Goal: Information Seeking & Learning: Learn about a topic

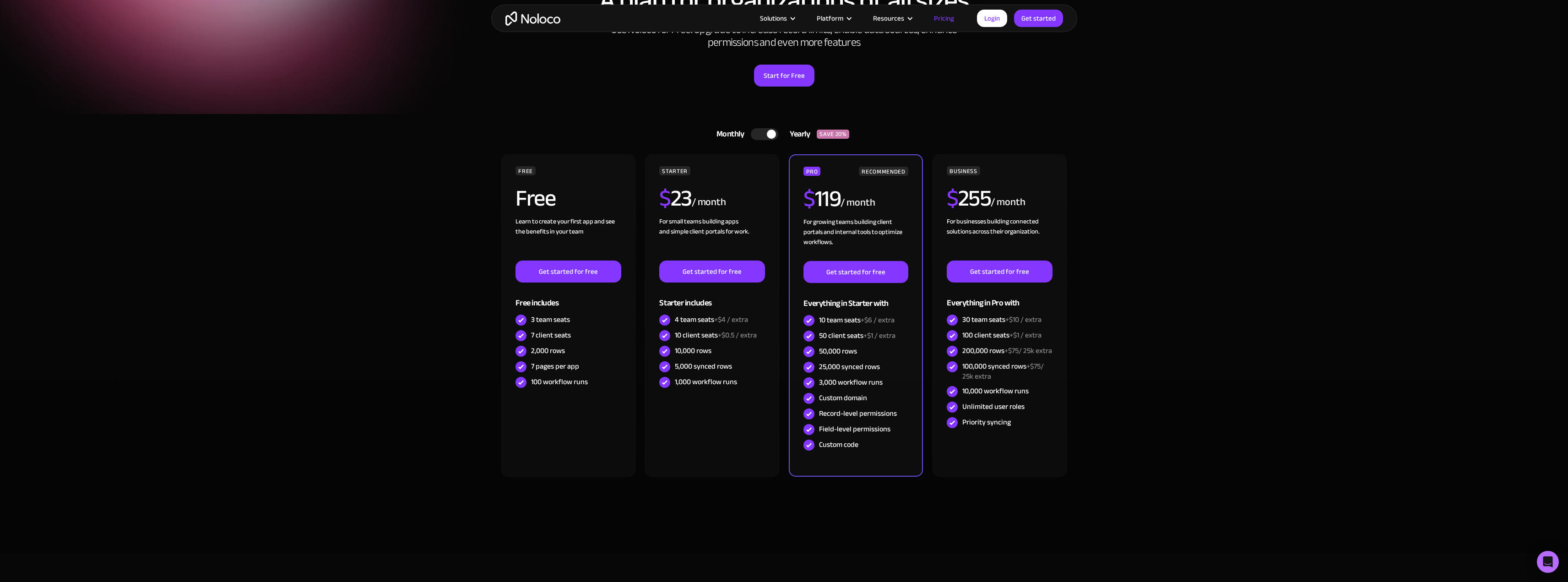
scroll to position [91, 0]
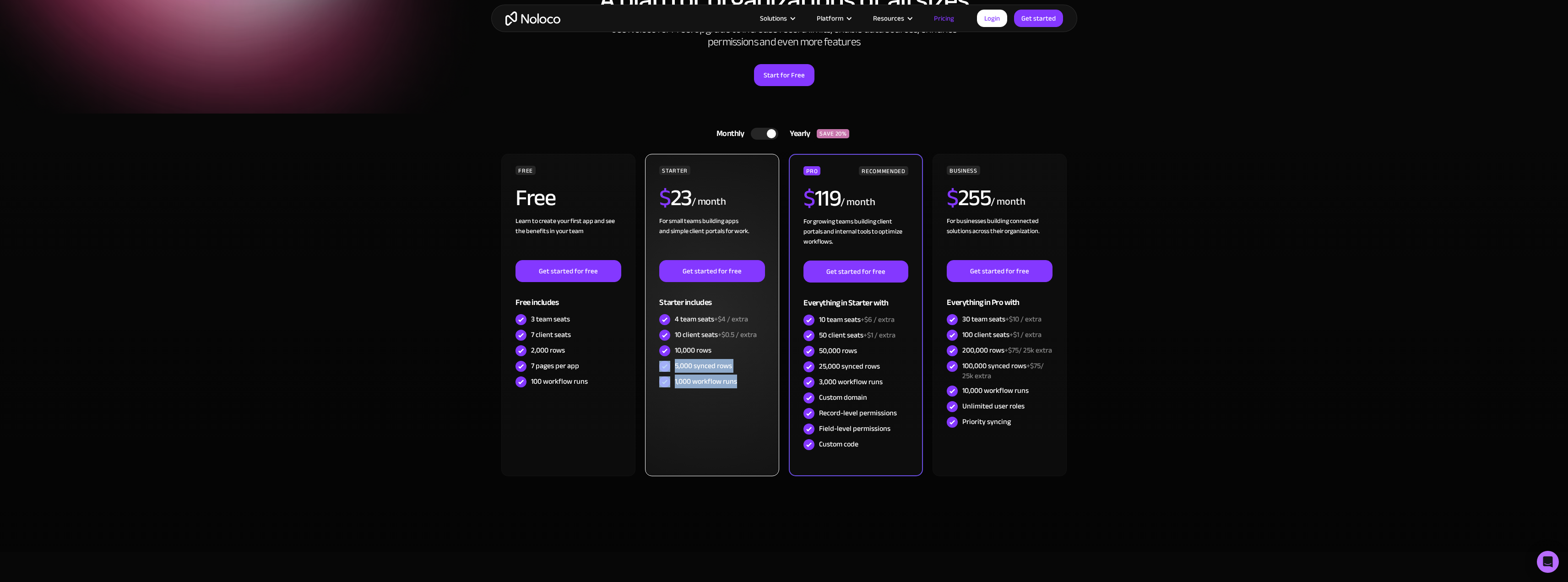
drag, startPoint x: 711, startPoint y: 349, endPoint x: 741, endPoint y: 397, distance: 56.6
click at [748, 391] on div "STARTER $ 23 / month For small teams building apps and simple client portals fo…" at bounding box center [712, 315] width 134 height 322
click at [732, 406] on div "STARTER $ 23 / month For small teams building apps and simple client portals fo…" at bounding box center [712, 315] width 134 height 322
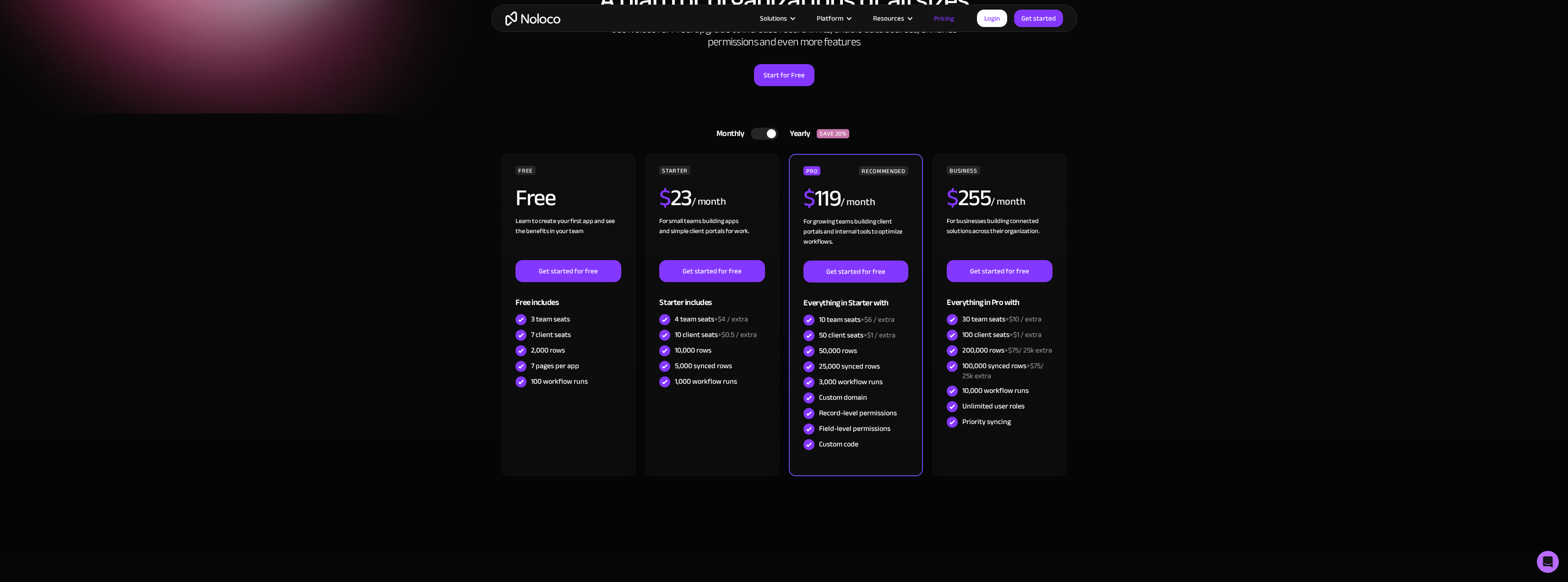
click at [771, 132] on div at bounding box center [771, 134] width 9 height 9
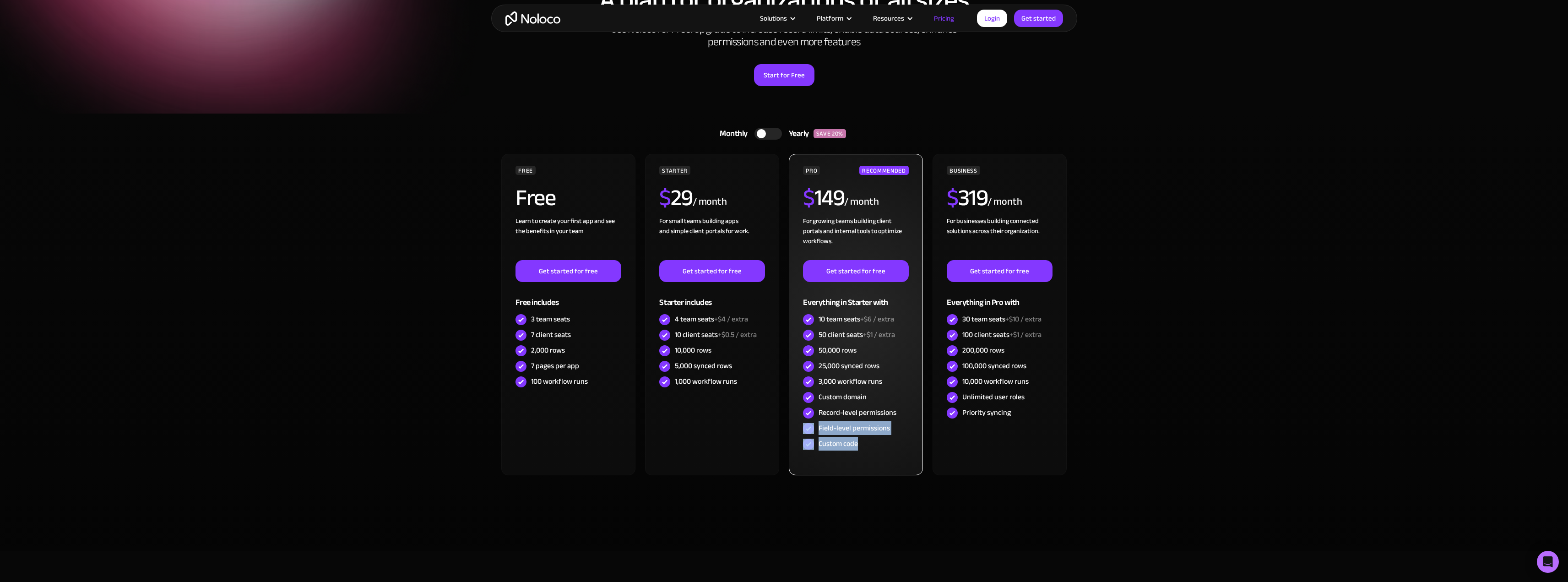
drag, startPoint x: 863, startPoint y: 447, endPoint x: 801, endPoint y: 430, distance: 64.3
click at [801, 430] on div "PRO RECOMMENDED $ 149 / month For growing teams building client portals and int…" at bounding box center [856, 314] width 134 height 321
click at [904, 464] on div "PRO RECOMMENDED $ 149 / month For growing teams building client portals and int…" at bounding box center [856, 314] width 134 height 321
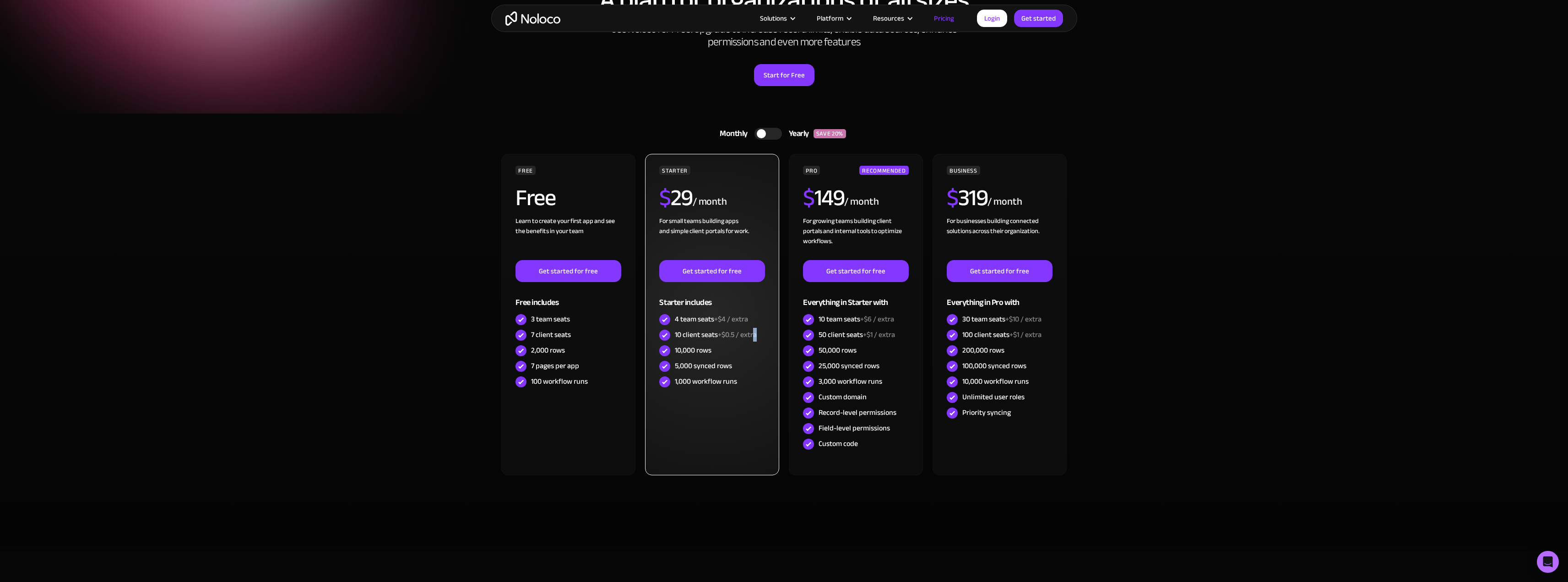
click at [754, 335] on span "+$0.5 / extra" at bounding box center [737, 335] width 39 height 14
click at [741, 410] on div "STARTER $ 29 / month For small teams building apps and simple client portals fo…" at bounding box center [712, 314] width 134 height 321
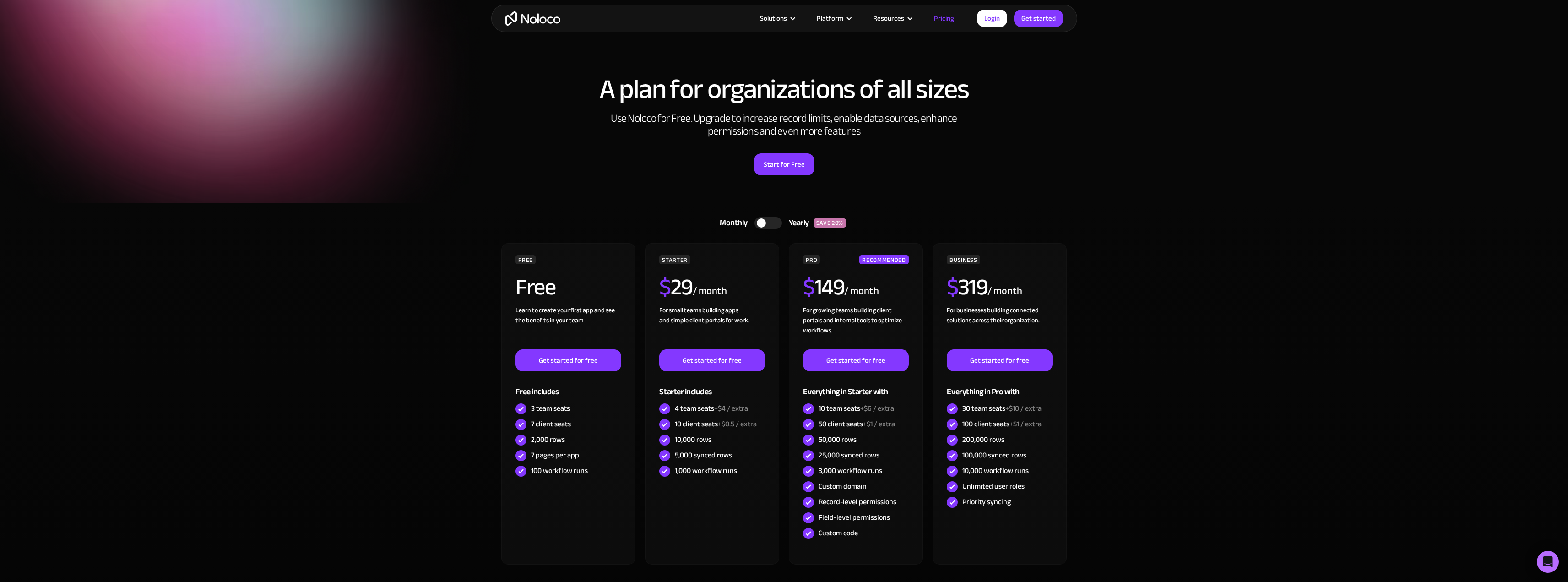
scroll to position [0, 0]
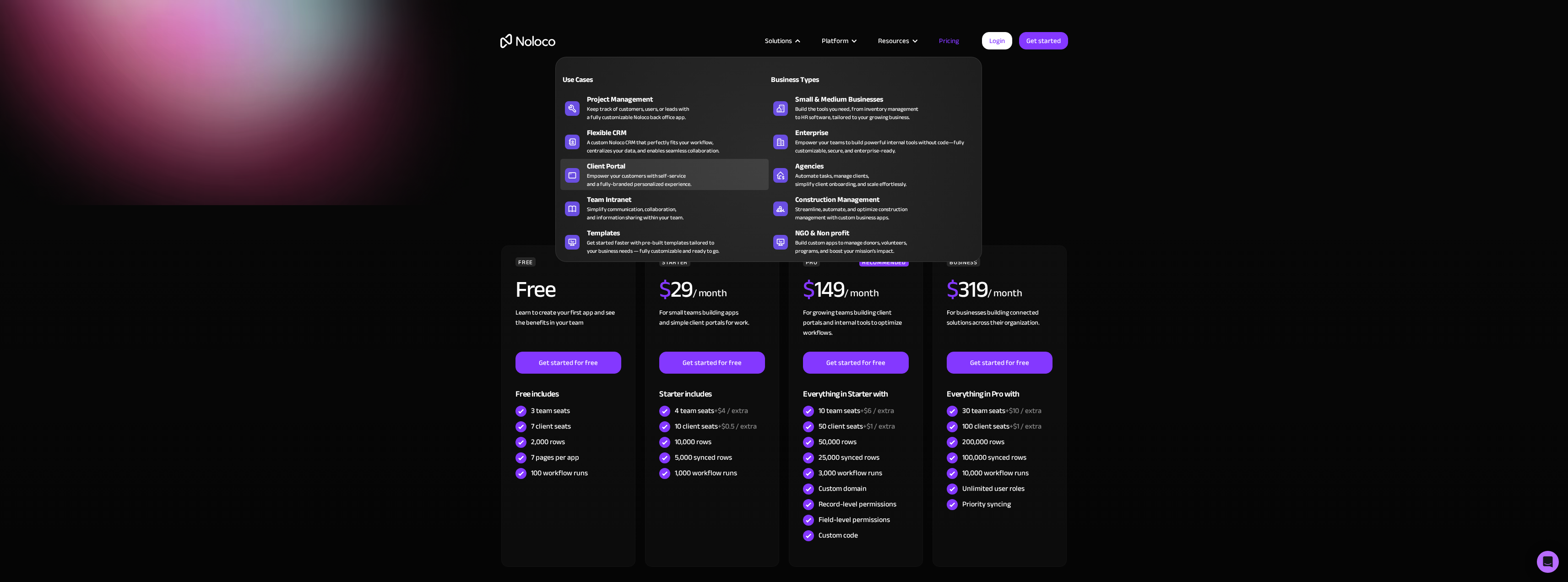
click at [620, 178] on div "Empower your customers with self-service and a fully-branded personalized exper…" at bounding box center [639, 180] width 105 height 16
